Goal: Obtain resource: Download file/media

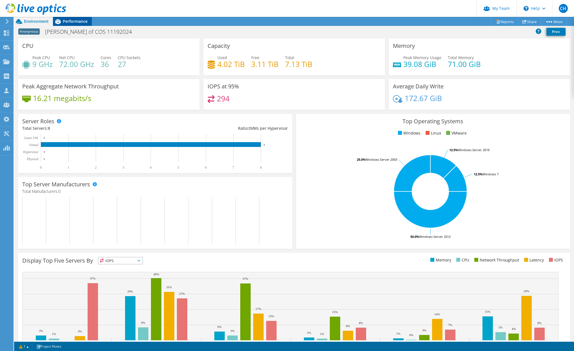
click at [75, 24] on div "Performance" at bounding box center [72, 21] width 39 height 9
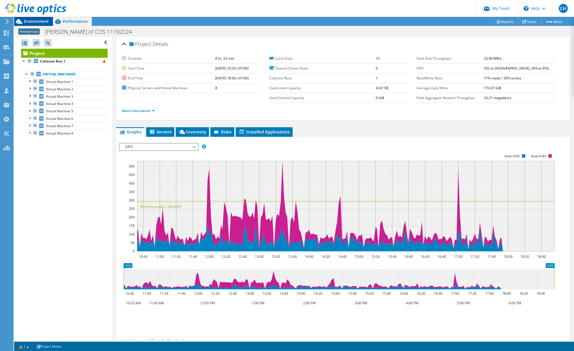
click at [37, 22] on span "Environment" at bounding box center [36, 21] width 25 height 5
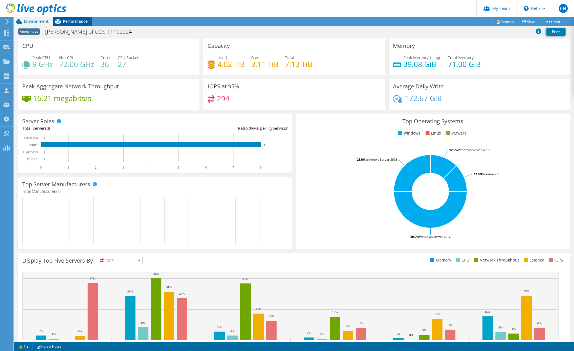
click at [80, 22] on span "Performance" at bounding box center [75, 21] width 25 height 5
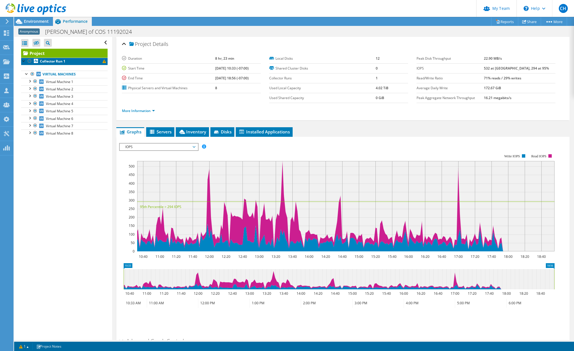
click at [59, 60] on b "Collector Run 1" at bounding box center [52, 61] width 25 height 5
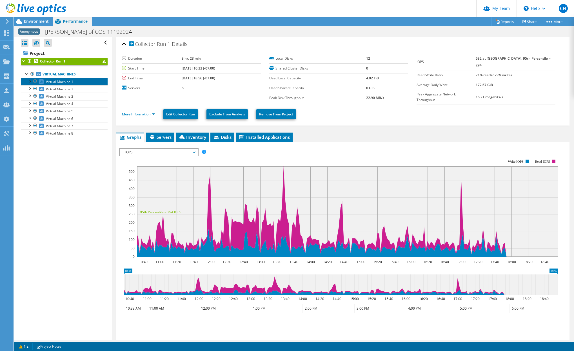
click at [56, 82] on span "Virtual Machine 1" at bounding box center [59, 81] width 27 height 5
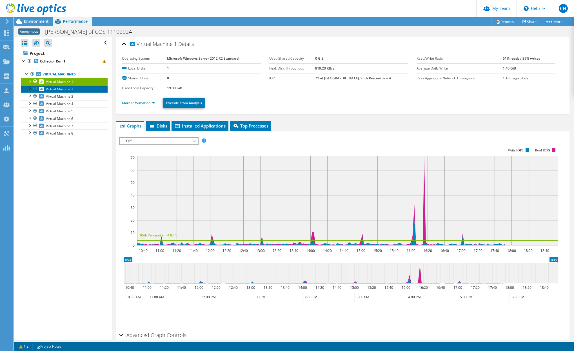
click at [56, 90] on span "Virtual Machine 2" at bounding box center [59, 89] width 27 height 5
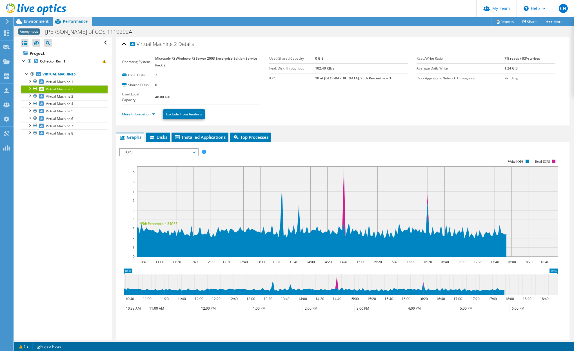
click at [37, 18] on div at bounding box center [33, 9] width 66 height 19
click at [35, 22] on span "Environment" at bounding box center [36, 21] width 25 height 5
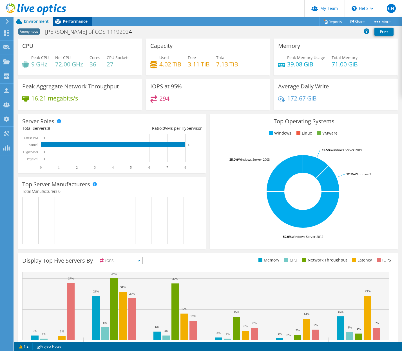
click at [76, 26] on div "Performance" at bounding box center [72, 21] width 39 height 9
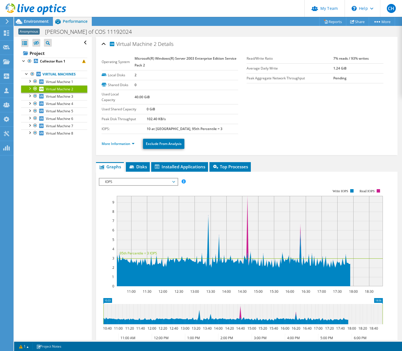
click at [140, 180] on span "IOPS" at bounding box center [138, 182] width 72 height 7
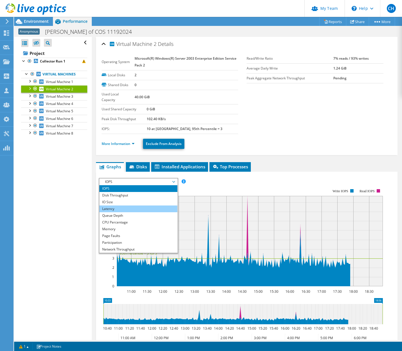
click at [136, 208] on li "Latency" at bounding box center [138, 209] width 78 height 7
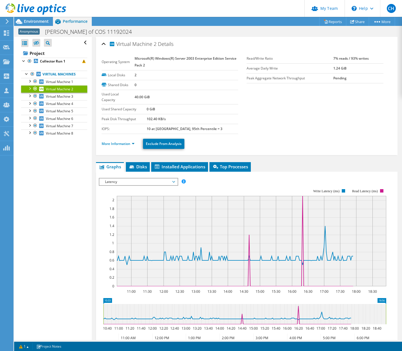
click at [132, 182] on span "Latency" at bounding box center [138, 182] width 72 height 7
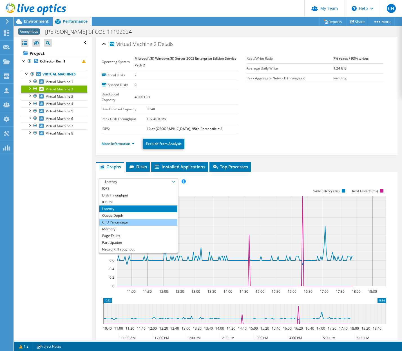
click at [135, 221] on li "CPU Percentage" at bounding box center [138, 222] width 78 height 7
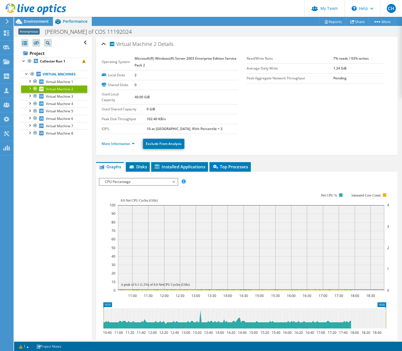
click at [67, 175] on div "Open All Close All Hide Excluded Nodes Project Tree Filter" at bounding box center [52, 188] width 77 height 303
click at [45, 76] on link "Virtual Machines" at bounding box center [54, 74] width 66 height 7
click at [50, 60] on b "Collector Run 1" at bounding box center [52, 61] width 25 height 5
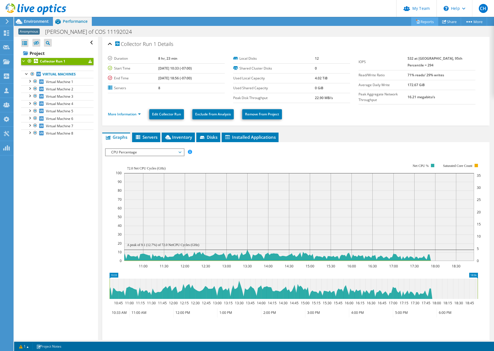
click at [426, 22] on link "Reports" at bounding box center [424, 21] width 27 height 9
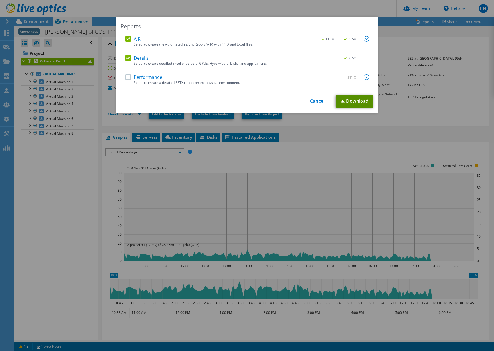
click at [343, 100] on link "Download" at bounding box center [355, 101] width 38 height 13
click at [260, 24] on div "Reports" at bounding box center [247, 27] width 253 height 8
click at [319, 101] on link "Cancel" at bounding box center [317, 101] width 14 height 5
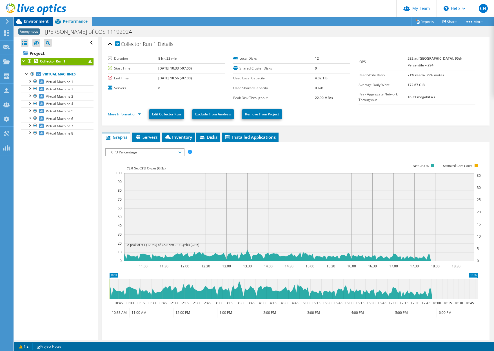
click at [36, 22] on span "Environment" at bounding box center [36, 21] width 25 height 5
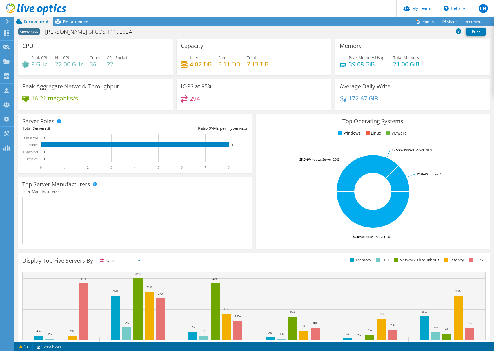
click at [279, 5] on header "CH Partner Team Admin [PERSON_NAME] [EMAIL_ADDRESS][DOMAIN_NAME] redesign My Pr…" at bounding box center [247, 8] width 494 height 17
click at [68, 21] on span "Performance" at bounding box center [75, 21] width 25 height 5
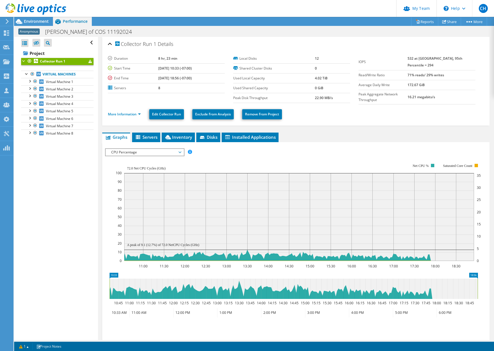
click at [318, 132] on div "Collector Run 1 Details Duration 8 hr, 23 min Start Time [DATE] 10:33 (-07:00) …" at bounding box center [296, 210] width 396 height 347
click at [286, 30] on div "Anonymous [PERSON_NAME] of COS 11192024 Print" at bounding box center [254, 31] width 480 height 10
